Goal: Use online tool/utility: Utilize a website feature to perform a specific function

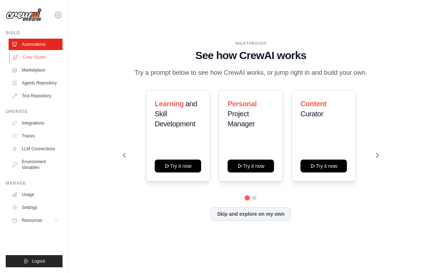
click at [49, 55] on link "Crew Studio" at bounding box center [36, 56] width 54 height 11
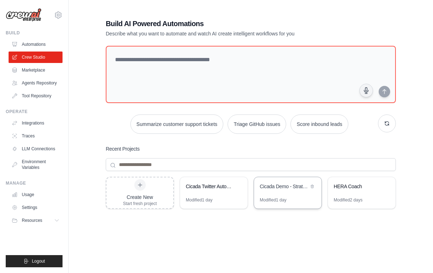
click at [277, 186] on div "Cicada Demo - Strategy to X Posts" at bounding box center [284, 186] width 49 height 7
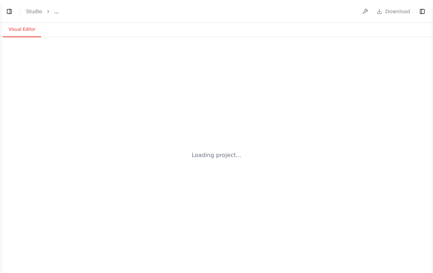
select select "****"
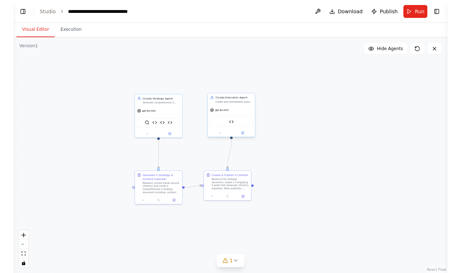
scroll to position [17010, 0]
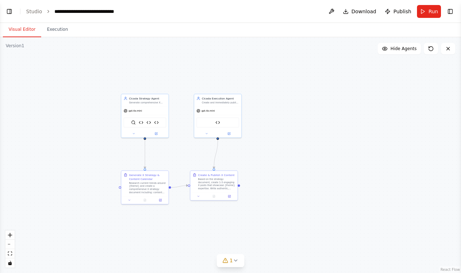
click at [23, 29] on button "Visual Editor" at bounding box center [22, 29] width 38 height 15
click at [9, 11] on button "Toggle Left Sidebar" at bounding box center [9, 11] width 10 height 10
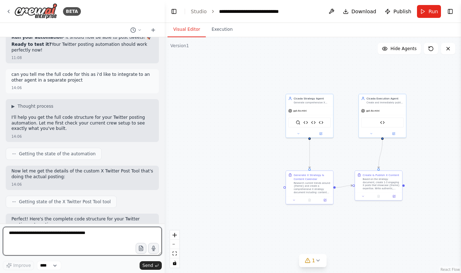
click at [75, 233] on textarea at bounding box center [82, 241] width 159 height 29
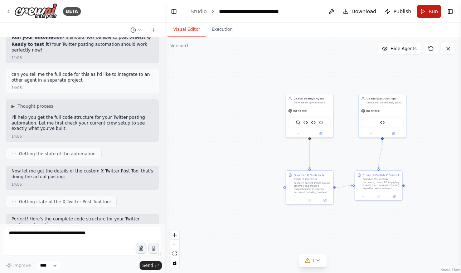
click at [430, 13] on span "Run" at bounding box center [433, 11] width 10 height 7
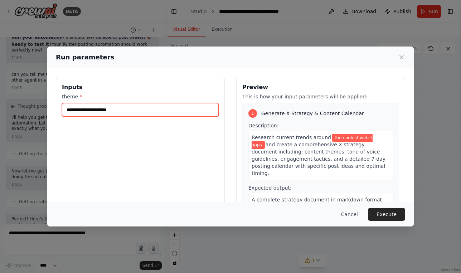
drag, startPoint x: 141, startPoint y: 112, endPoint x: 53, endPoint y: 100, distance: 88.4
click at [53, 100] on div "**********" at bounding box center [230, 161] width 366 height 187
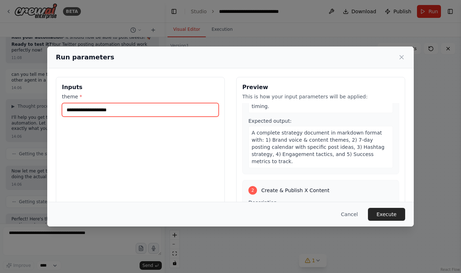
scroll to position [116, 0]
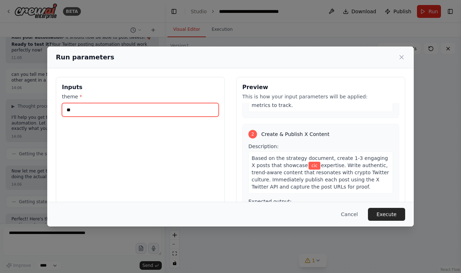
type input "*"
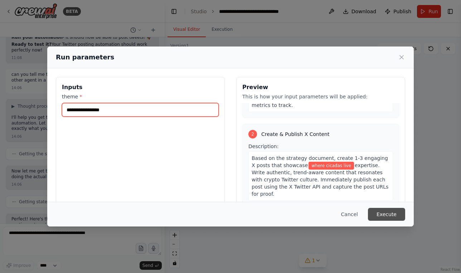
type input "**********"
click at [386, 209] on button "Execute" at bounding box center [386, 214] width 37 height 13
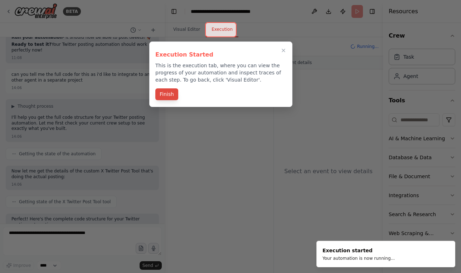
click at [171, 96] on button "Finish" at bounding box center [166, 94] width 23 height 12
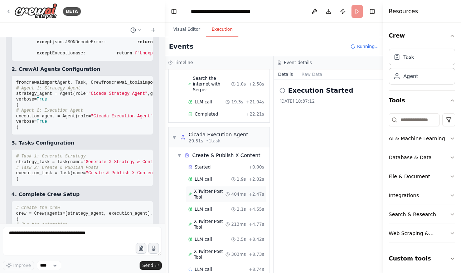
scroll to position [100, 0]
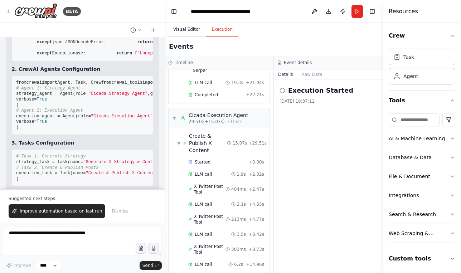
click at [195, 30] on button "Visual Editor" at bounding box center [186, 29] width 38 height 15
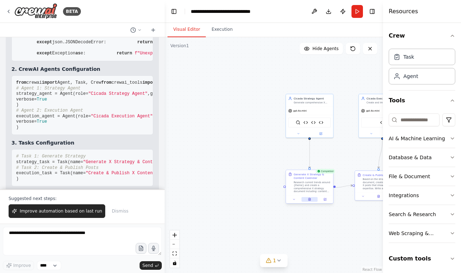
click at [310, 198] on icon at bounding box center [309, 199] width 3 height 3
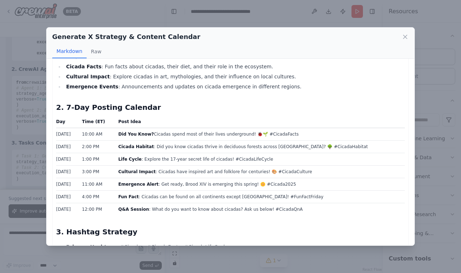
scroll to position [0, 0]
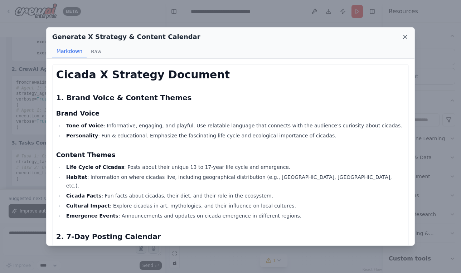
click at [405, 35] on icon at bounding box center [404, 36] width 7 height 7
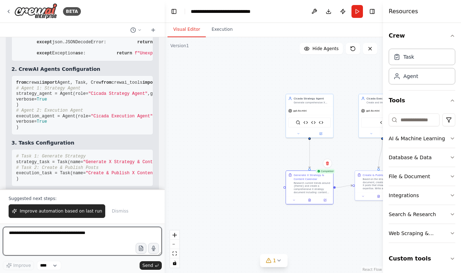
click at [67, 242] on textarea at bounding box center [82, 241] width 159 height 29
type textarea "*"
click at [94, 242] on textarea at bounding box center [82, 241] width 159 height 29
drag, startPoint x: 51, startPoint y: 234, endPoint x: 100, endPoint y: 235, distance: 48.7
click at [100, 235] on textarea "**********" at bounding box center [82, 241] width 159 height 29
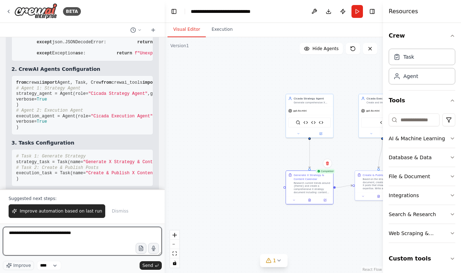
click at [100, 235] on textarea "**********" at bounding box center [82, 241] width 159 height 29
drag, startPoint x: 89, startPoint y: 236, endPoint x: -15, endPoint y: 236, distance: 104.1
click at [0, 236] on html "BETA Set up a crew that finds and organizes interesting articles, videos, and p…" at bounding box center [230, 136] width 461 height 273
drag, startPoint x: 90, startPoint y: 237, endPoint x: 6, endPoint y: 234, distance: 84.1
click at [6, 234] on textarea "**********" at bounding box center [82, 241] width 159 height 29
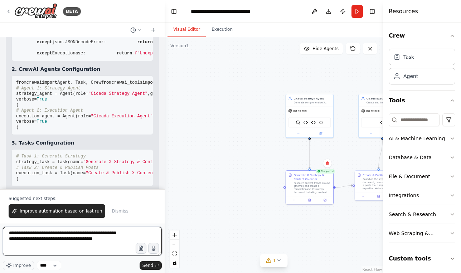
scroll to position [19288, 0]
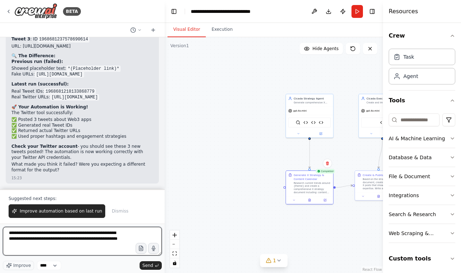
type textarea "**********"
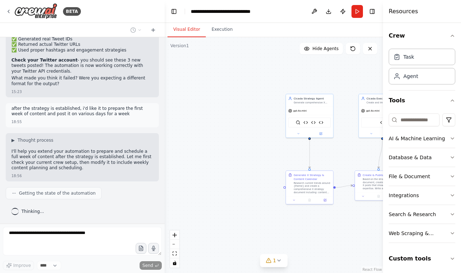
scroll to position [19374, 0]
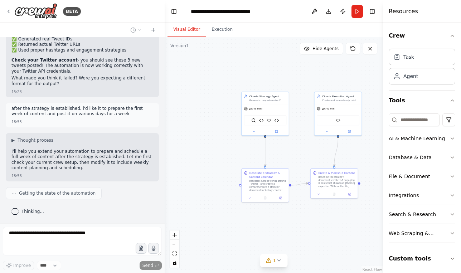
drag, startPoint x: 251, startPoint y: 90, endPoint x: 205, endPoint y: 89, distance: 46.5
click at [205, 89] on div ".deletable-edge-delete-btn { width: 20px; height: 20px; border: 0px solid #ffff…" at bounding box center [273, 155] width 218 height 236
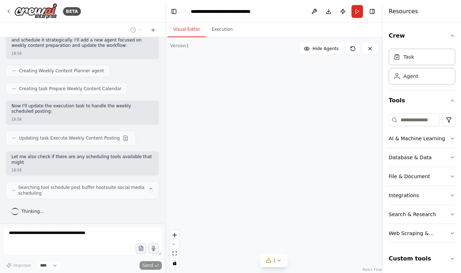
scroll to position [19550, 0]
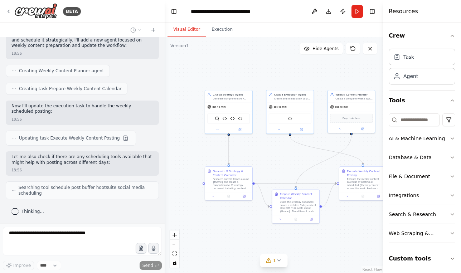
drag, startPoint x: 249, startPoint y: 68, endPoint x: 207, endPoint y: 63, distance: 42.1
click at [207, 63] on div ".deletable-edge-delete-btn { width: 20px; height: 20px; border: 0px solid #ffff…" at bounding box center [273, 155] width 218 height 236
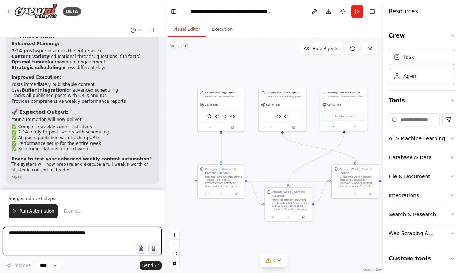
scroll to position [19962, 0]
click at [105, 240] on textarea at bounding box center [82, 241] width 159 height 29
click at [77, 232] on textarea "**********" at bounding box center [82, 241] width 159 height 29
click at [123, 237] on textarea "**********" at bounding box center [82, 241] width 159 height 29
drag, startPoint x: 35, startPoint y: 232, endPoint x: 98, endPoint y: 232, distance: 63.3
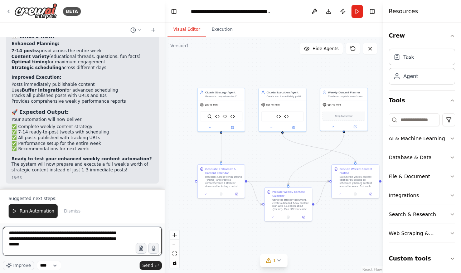
click at [98, 232] on textarea "**********" at bounding box center [82, 241] width 159 height 29
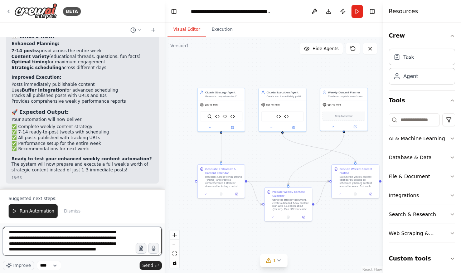
drag, startPoint x: 80, startPoint y: 245, endPoint x: 112, endPoint y: 267, distance: 39.6
click at [112, 267] on div "**********" at bounding box center [82, 248] width 159 height 43
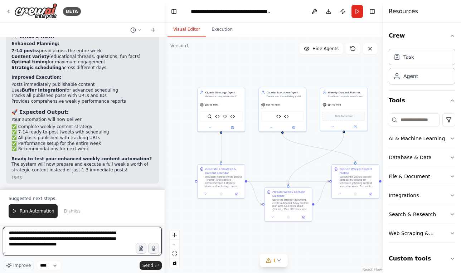
scroll to position [0, 0]
type textarea "**********"
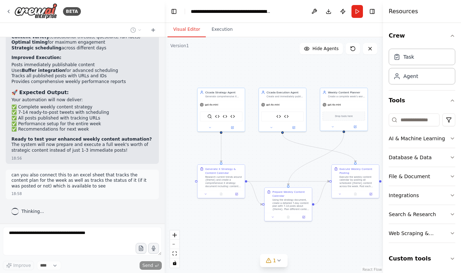
scroll to position [19981, 0]
click at [276, 260] on icon at bounding box center [279, 260] width 6 height 6
click at [316, 229] on icon at bounding box center [316, 228] width 6 height 6
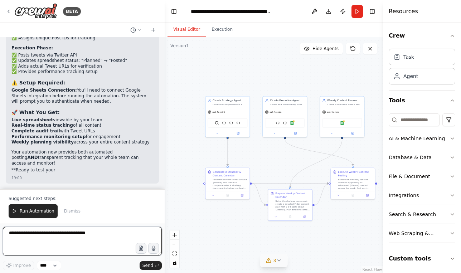
scroll to position [20826, 0]
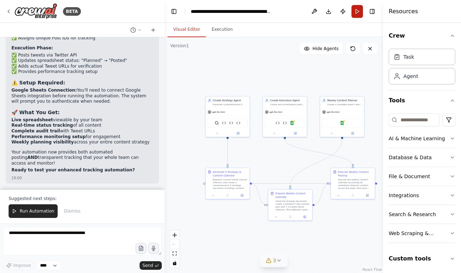
click at [353, 13] on button "Run" at bounding box center [356, 11] width 11 height 13
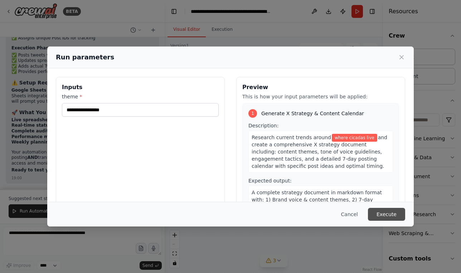
click at [385, 212] on button "Execute" at bounding box center [386, 214] width 37 height 13
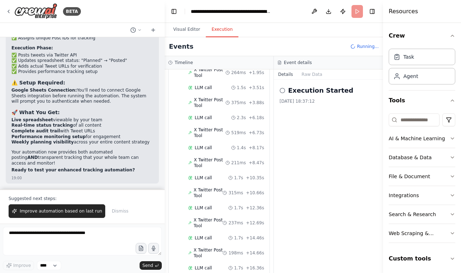
scroll to position [334, 0]
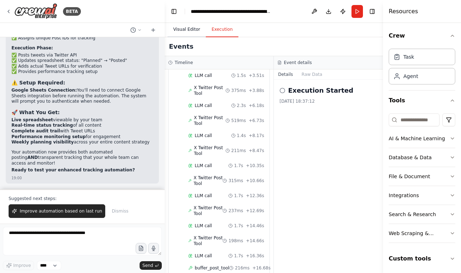
click at [191, 29] on button "Visual Editor" at bounding box center [186, 29] width 38 height 15
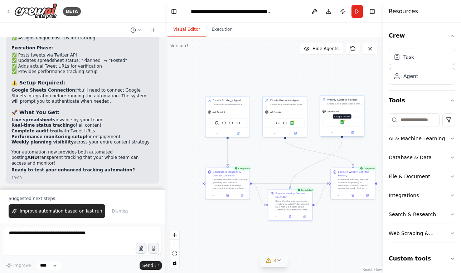
click at [342, 122] on img at bounding box center [342, 122] width 4 height 4
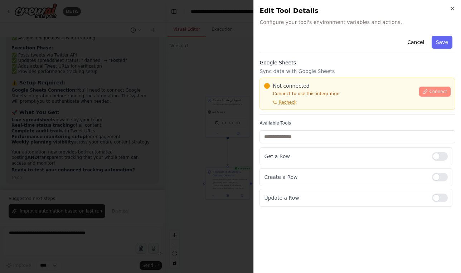
click at [433, 93] on span "Connect" at bounding box center [438, 92] width 18 height 6
click at [299, 75] on div "Google Sheets Sync data with Google Sheets Not connected Connect to use this in…" at bounding box center [357, 86] width 196 height 55
click at [310, 79] on div "Not connected Connect to use this integration Recheck Connect" at bounding box center [357, 94] width 196 height 32
click at [308, 77] on div "Google Sheets Sync data with Google Sheets Not connected Connect to use this in…" at bounding box center [357, 86] width 196 height 55
click at [278, 76] on div "Google Sheets Sync data with Google Sheets Not connected Connect to use this in…" at bounding box center [357, 86] width 196 height 55
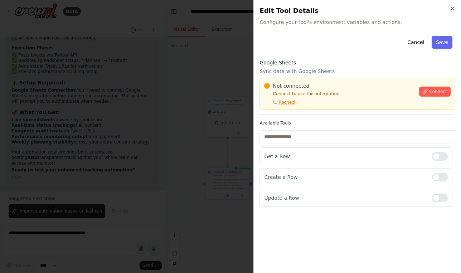
click at [182, 107] on div at bounding box center [230, 136] width 461 height 273
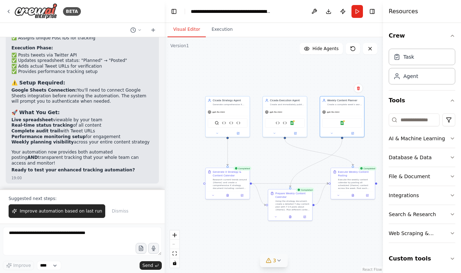
click at [238, 237] on div ".deletable-edge-delete-btn { width: 20px; height: 20px; border: 0px solid #ffff…" at bounding box center [273, 155] width 218 height 236
click at [70, 234] on textarea at bounding box center [82, 241] width 159 height 29
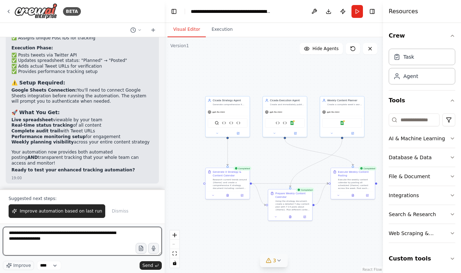
type textarea "**********"
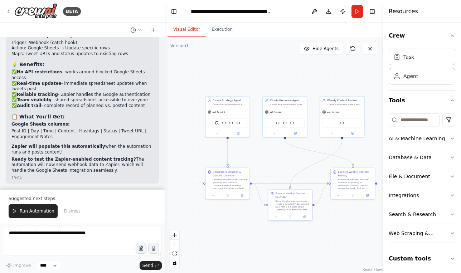
scroll to position [21446, 0]
drag, startPoint x: 102, startPoint y: 172, endPoint x: 52, endPoint y: 102, distance: 85.9
click at [52, 102] on div "✅ Switched to Zapier + Google Sheets Integration! You're absolutely right! I've…" at bounding box center [82, 21] width 142 height 306
click at [10, 102] on div "✅ Switched to Zapier + Google Sheets Integration! You're absolutely right! I've…" at bounding box center [82, 24] width 153 height 318
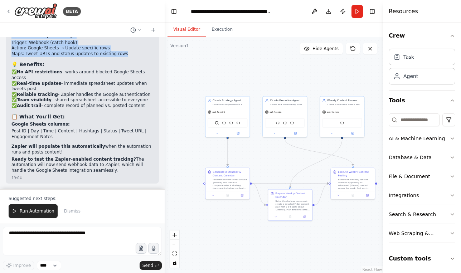
drag, startPoint x: 11, startPoint y: 102, endPoint x: 137, endPoint y: 161, distance: 139.0
click at [137, 161] on div "✅ Switched to Zapier + Google Sheets Integration! You're absolutely right! I've…" at bounding box center [82, 24] width 153 height 318
copy div "In Zapier, create 2 automations: "Content Planning" Zap: Trigger: Webhook (catc…"
click at [110, 29] on li "Maps: Post data from webhook to spreadsheet columns" at bounding box center [82, 26] width 142 height 6
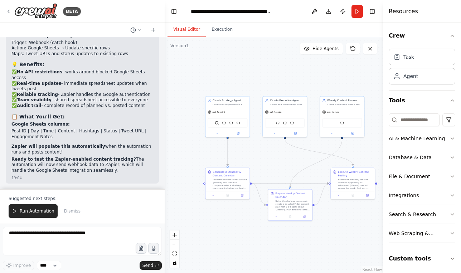
drag, startPoint x: 129, startPoint y: 114, endPoint x: 10, endPoint y: 95, distance: 121.3
click at [10, 95] on div "✅ Switched to Zapier + Google Sheets Integration! You're absolutely right! I've…" at bounding box center [82, 24] width 153 height 318
copy li ""Content Planning" Zap: Trigger: Webhook (catch hook) Action: Google Sheets → C…"
drag, startPoint x: 54, startPoint y: 139, endPoint x: 10, endPoint y: 134, distance: 44.4
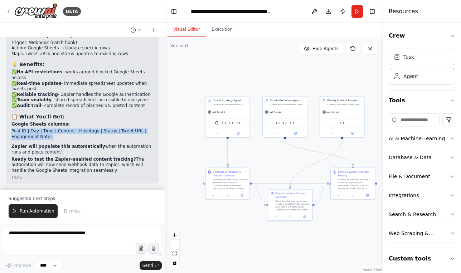
click at [10, 134] on div "✅ Switched to Zapier + Google Sheets Integration! You're absolutely right! I've…" at bounding box center [82, 24] width 153 height 318
copy li "Post ID | Day | Time | Content | Hashtags | Status | Tweet URL | Engagement Not…"
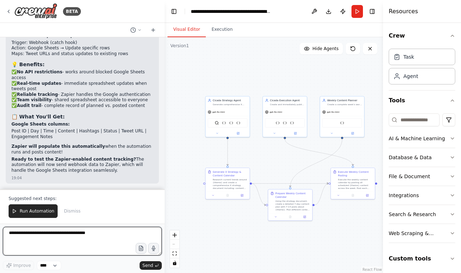
click at [71, 239] on textarea at bounding box center [82, 241] width 159 height 29
paste textarea "**********"
type textarea "**********"
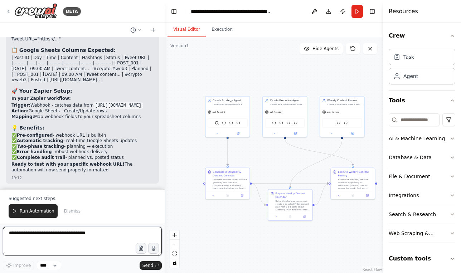
scroll to position [22396, 0]
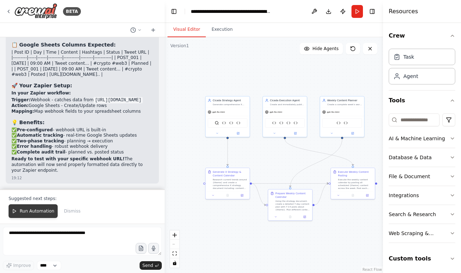
click at [37, 215] on button "Run Automation" at bounding box center [33, 211] width 49 height 14
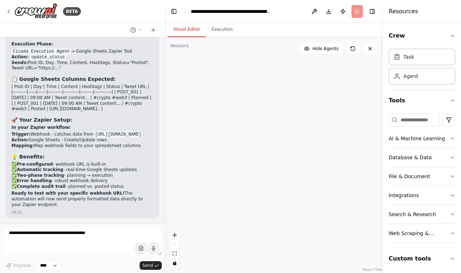
scroll to position [22362, 0]
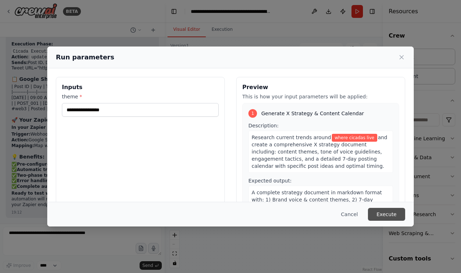
click at [390, 217] on button "Execute" at bounding box center [386, 214] width 37 height 13
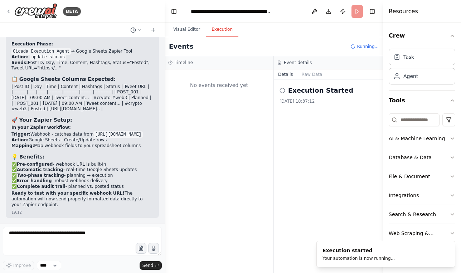
scroll to position [0, 0]
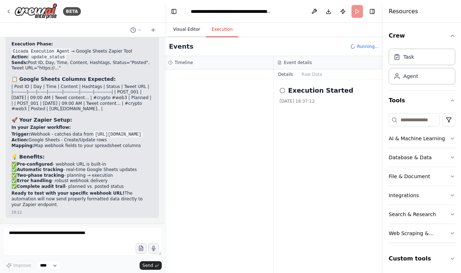
click at [191, 30] on button "Visual Editor" at bounding box center [186, 29] width 38 height 15
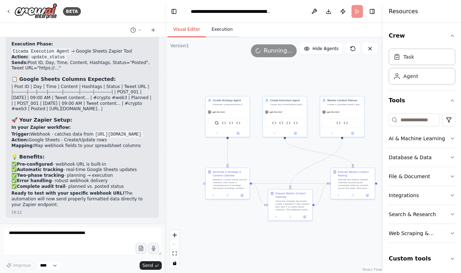
click at [214, 31] on button "Execution" at bounding box center [222, 29] width 33 height 15
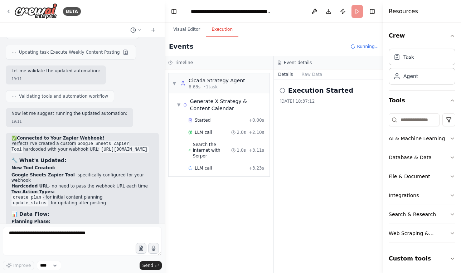
scroll to position [21430, 0]
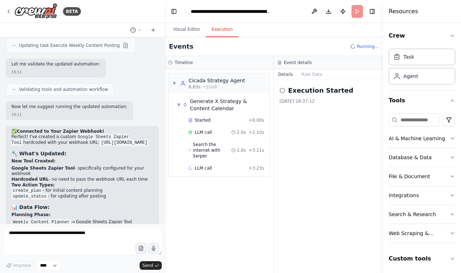
drag, startPoint x: 127, startPoint y: 170, endPoint x: 10, endPoint y: 151, distance: 118.5
copy li ""Post Status Update" Zap: Trigger: Webhook (catch hook) Action: Google Sheets →…"
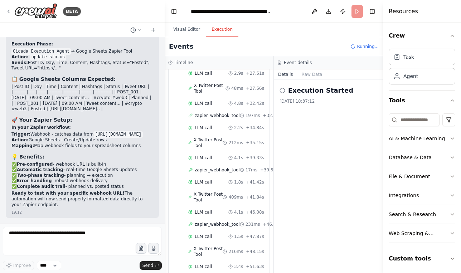
scroll to position [652, 0]
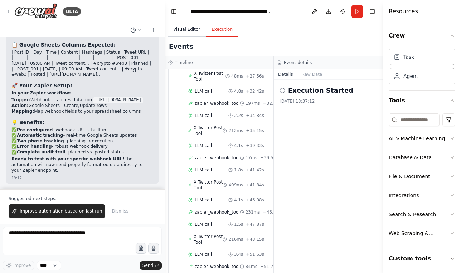
click at [196, 30] on button "Visual Editor" at bounding box center [186, 29] width 38 height 15
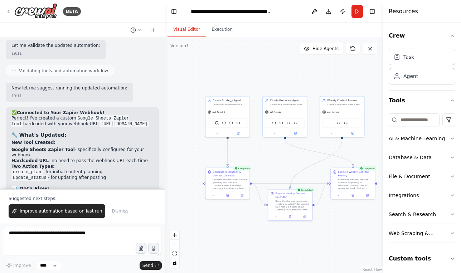
scroll to position [21448, 0]
copy li ""Post Status Update" Zap: Trigger: Webhook (catch hook) Action: Google Sheets →…"
click at [105, 229] on textarea at bounding box center [82, 241] width 159 height 29
click at [112, 211] on span "Dismiss" at bounding box center [120, 211] width 16 height 6
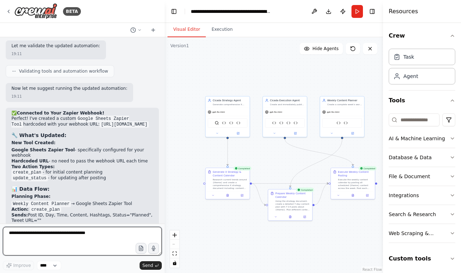
click at [93, 238] on textarea at bounding box center [82, 241] width 159 height 29
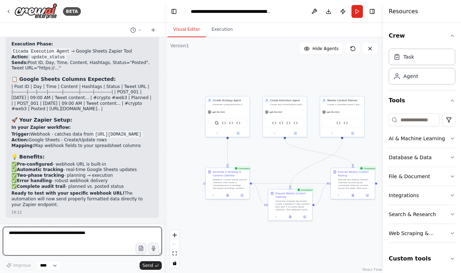
scroll to position [22059, 0]
click at [94, 240] on textarea at bounding box center [82, 241] width 159 height 29
click at [35, 235] on textarea "**********" at bounding box center [82, 241] width 159 height 29
click at [54, 244] on textarea "**********" at bounding box center [82, 241] width 159 height 29
click at [86, 234] on textarea "**********" at bounding box center [82, 241] width 159 height 29
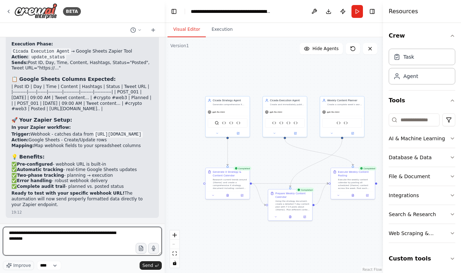
click at [87, 239] on textarea "**********" at bounding box center [82, 241] width 159 height 29
type textarea "**********"
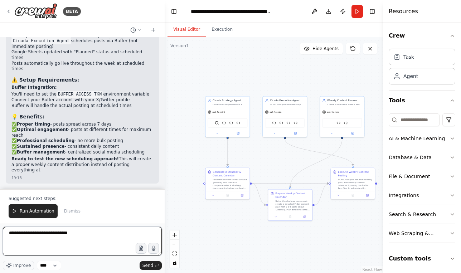
scroll to position [23137, 0]
type textarea "**********"
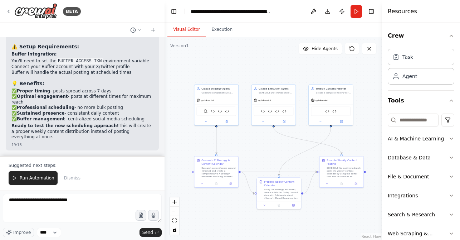
drag, startPoint x: 275, startPoint y: 73, endPoint x: 264, endPoint y: 61, distance: 16.2
click at [264, 61] on div ".deletable-edge-delete-btn { width: 20px; height: 20px; border: 0px solid #ffff…" at bounding box center [272, 138] width 217 height 202
